Goal: Understand process/instructions: Learn how to perform a task or action

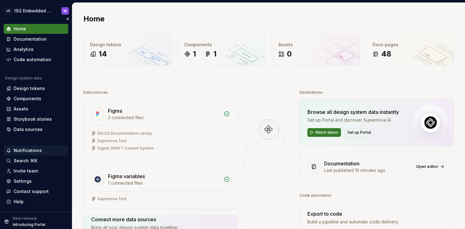
scroll to position [2, 0]
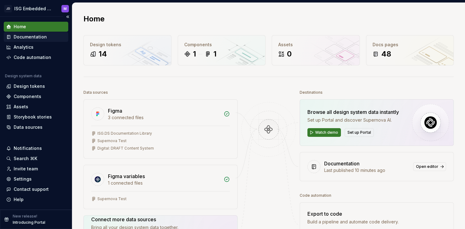
click at [30, 36] on div "Documentation" at bounding box center [30, 37] width 33 height 6
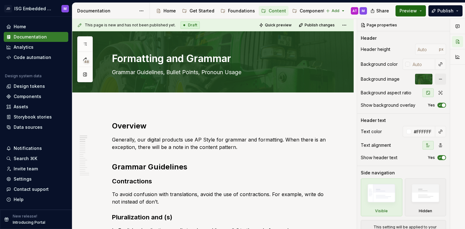
click at [414, 11] on span "Preview" at bounding box center [408, 11] width 17 height 6
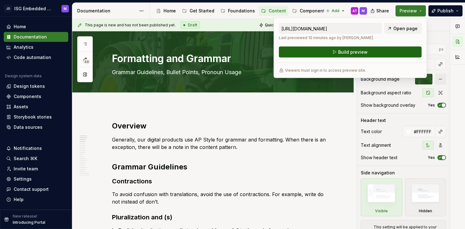
click at [347, 53] on span "Build preview" at bounding box center [352, 52] width 29 height 6
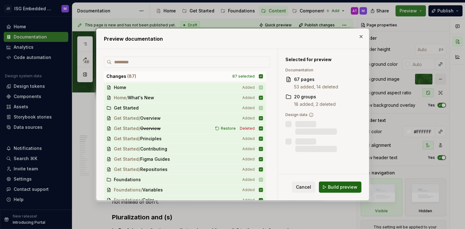
click at [343, 184] on span "Build preview" at bounding box center [342, 187] width 29 height 6
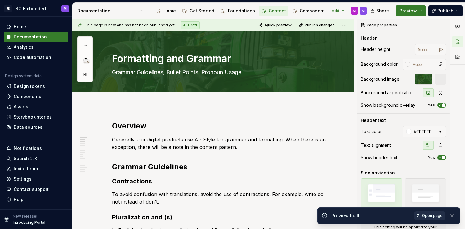
click at [427, 215] on span "Open page" at bounding box center [432, 215] width 21 height 5
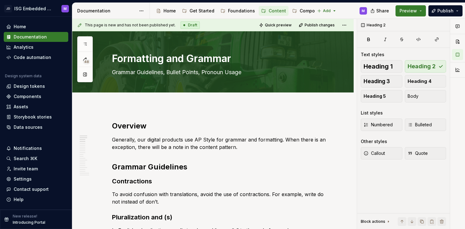
type textarea "*"
